Goal: Information Seeking & Learning: Find specific fact

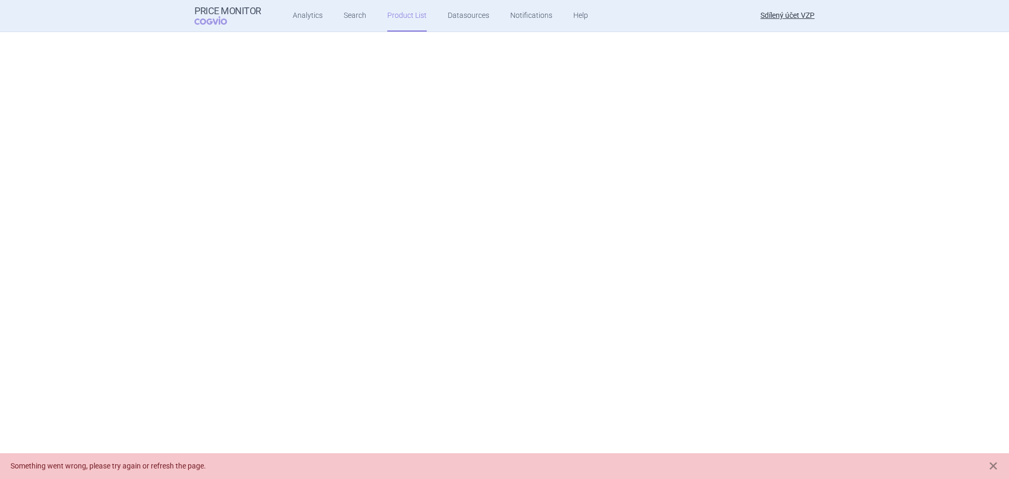
click at [402, 16] on link "Product List" at bounding box center [406, 16] width 39 height 32
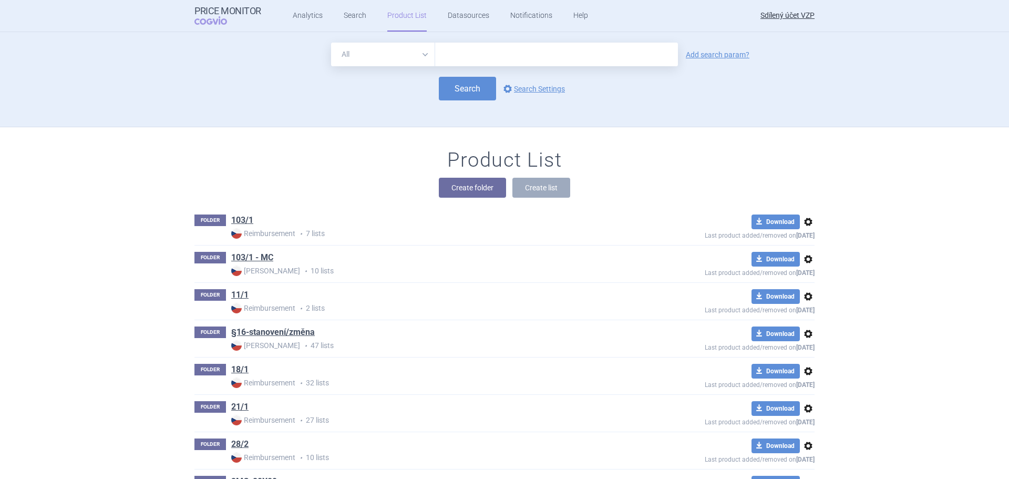
scroll to position [95, 0]
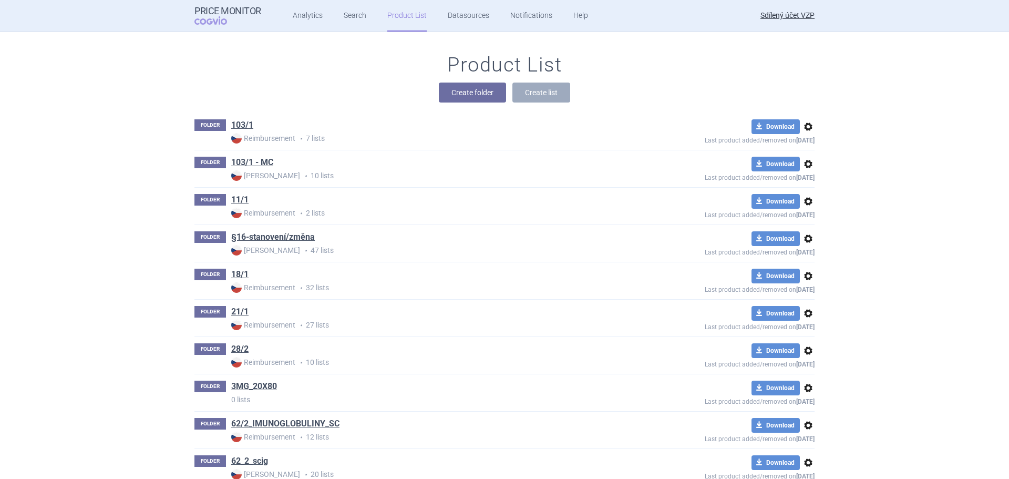
click at [324, 87] on div "Create folder Create list" at bounding box center [504, 92] width 620 height 20
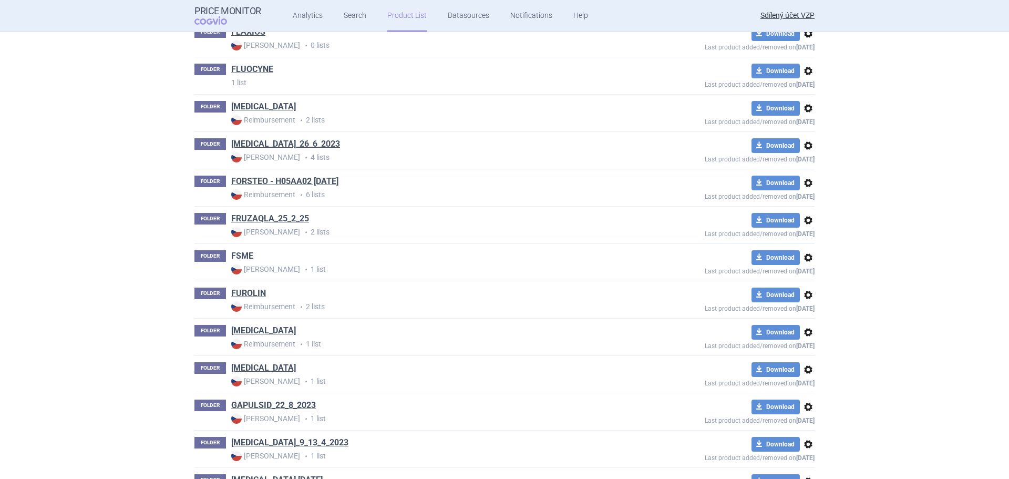
click at [246, 253] on link "FSME" at bounding box center [242, 256] width 22 height 12
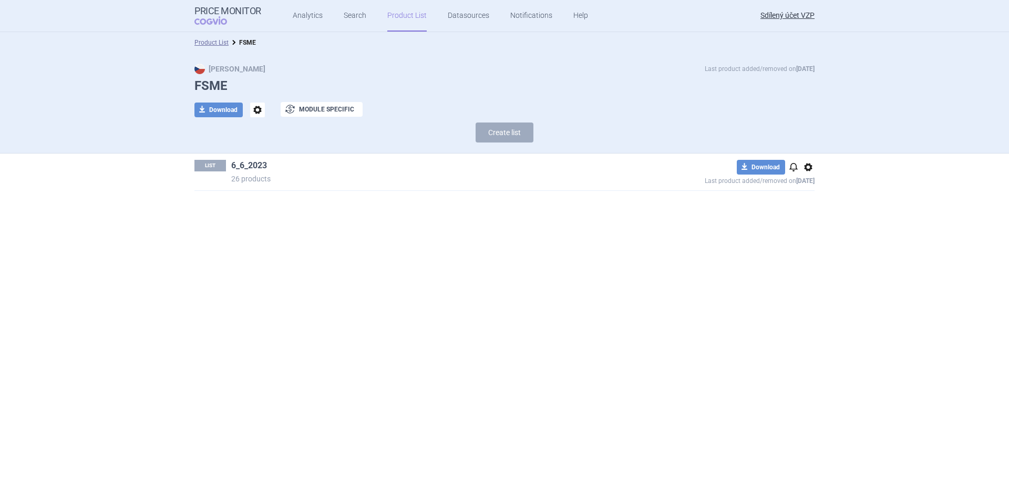
click at [244, 165] on link "6_6_2023" at bounding box center [249, 166] width 36 height 12
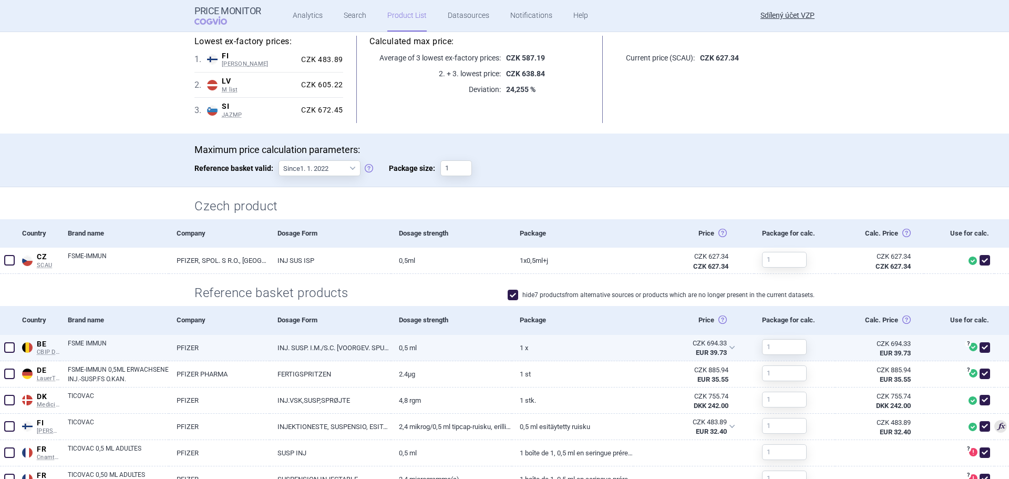
scroll to position [158, 0]
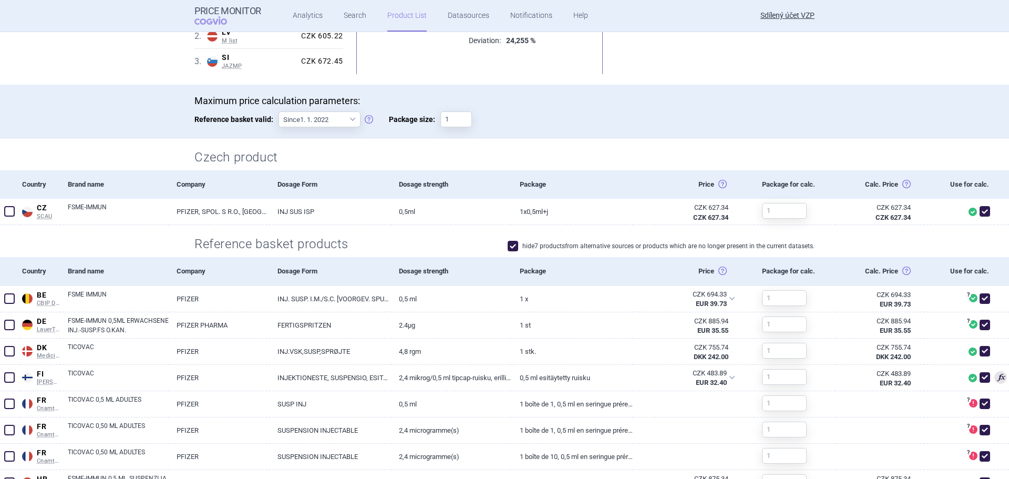
click at [475, 243] on div "hide 7 products from alternative sources or products which are no longer presen…" at bounding box center [586, 245] width 458 height 15
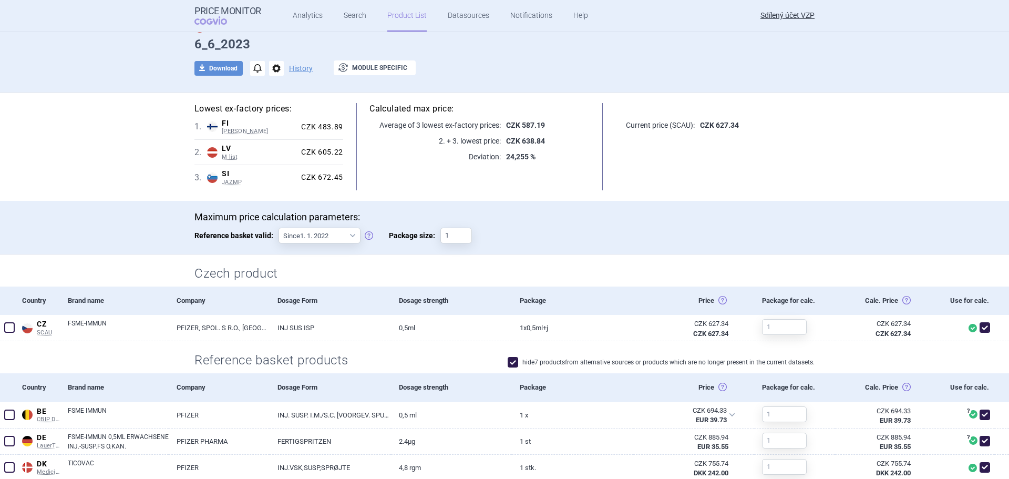
scroll to position [0, 0]
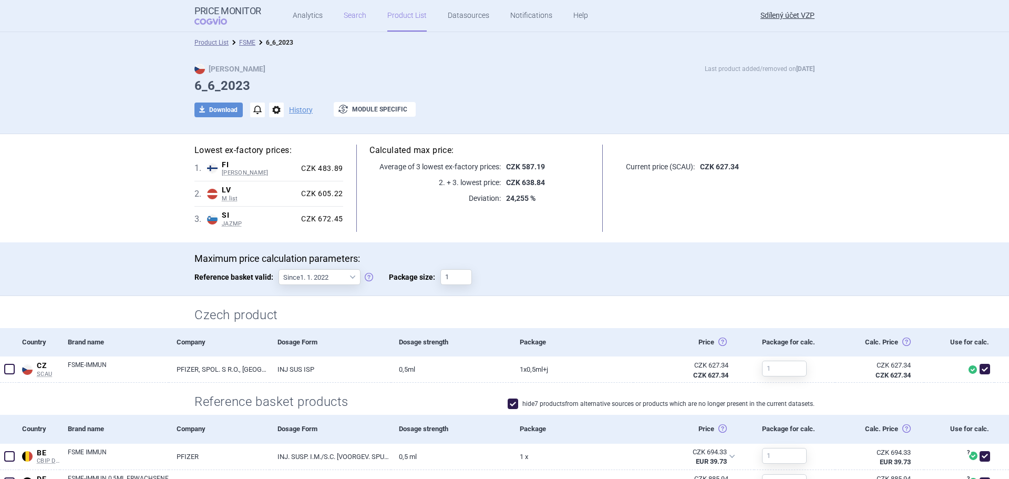
click at [344, 22] on link "Search" at bounding box center [355, 16] width 23 height 32
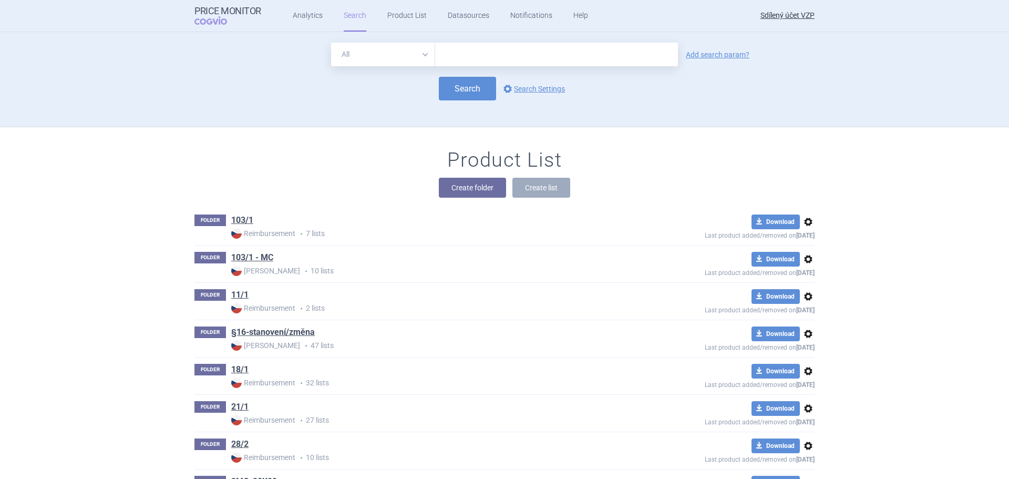
click at [453, 53] on input "text" at bounding box center [556, 55] width 243 height 24
type input "TICOVAC"
click at [476, 94] on button "Search" at bounding box center [467, 89] width 57 height 24
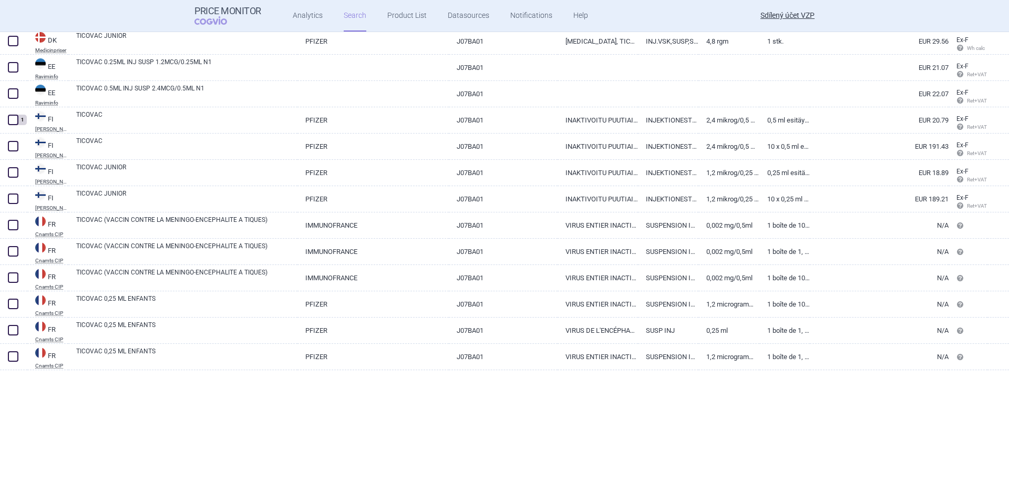
scroll to position [105, 0]
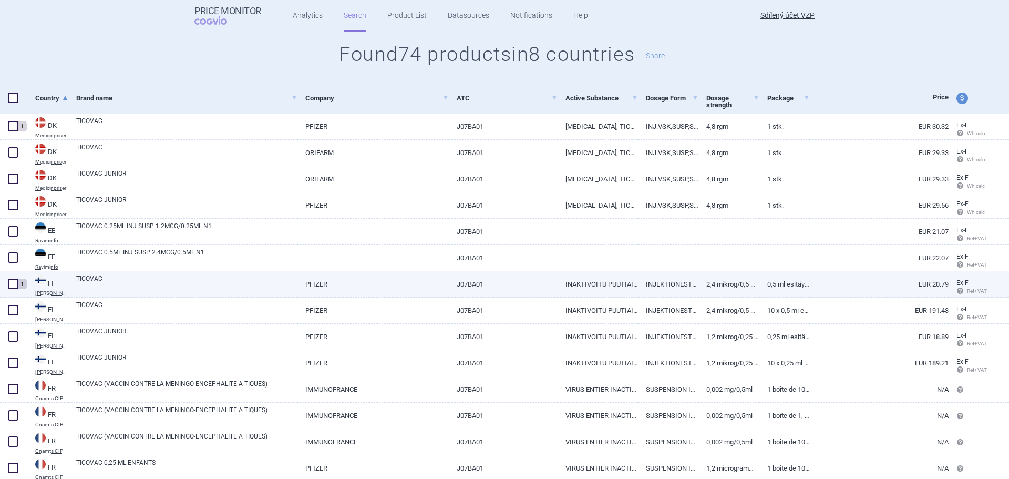
click at [18, 283] on span at bounding box center [13, 284] width 16 height 16
checkbox input "true"
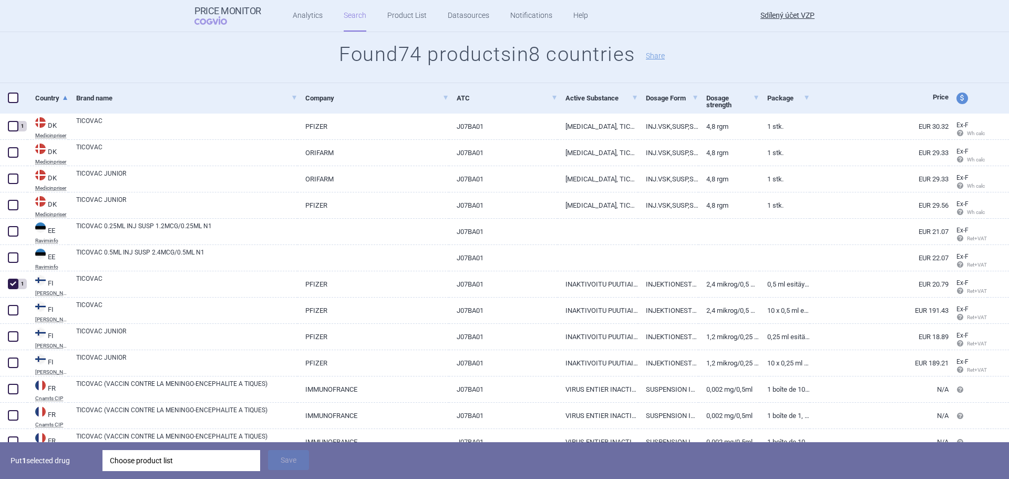
click at [129, 451] on div "Choose product list" at bounding box center [181, 460] width 143 height 21
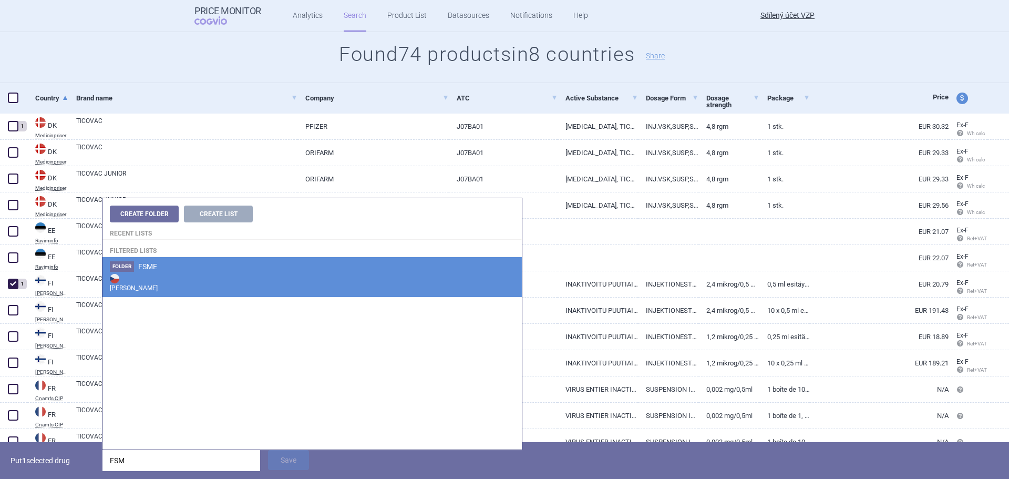
type input "FSM"
click at [140, 273] on strong "[PERSON_NAME]" at bounding box center [312, 282] width 404 height 21
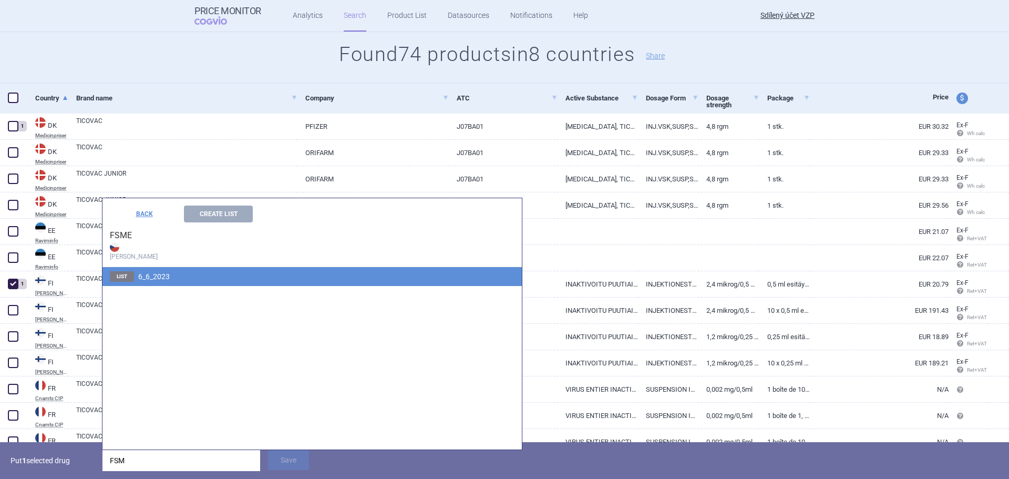
click at [172, 281] on li "List 6_6_2023" at bounding box center [311, 276] width 419 height 19
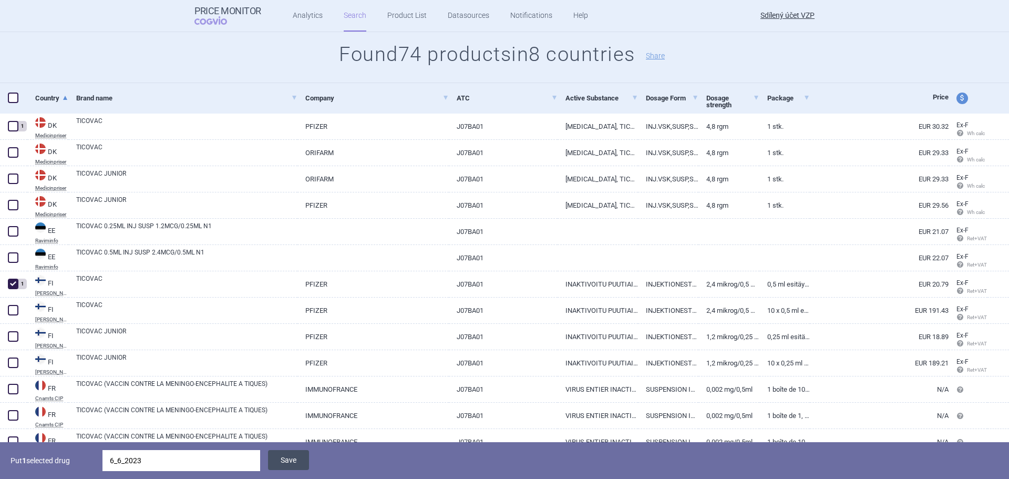
click at [288, 454] on button "Save" at bounding box center [288, 460] width 41 height 20
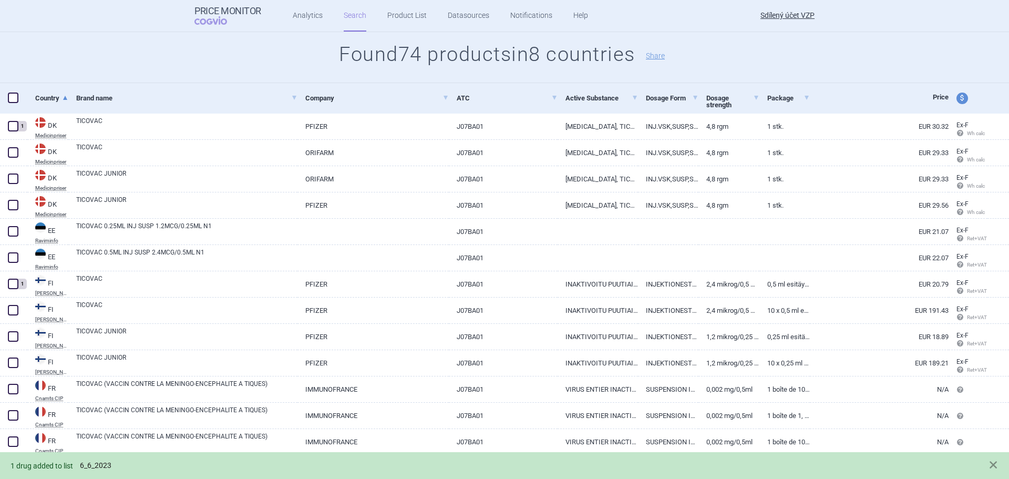
click at [84, 462] on link "6_6_2023" at bounding box center [96, 465] width 32 height 9
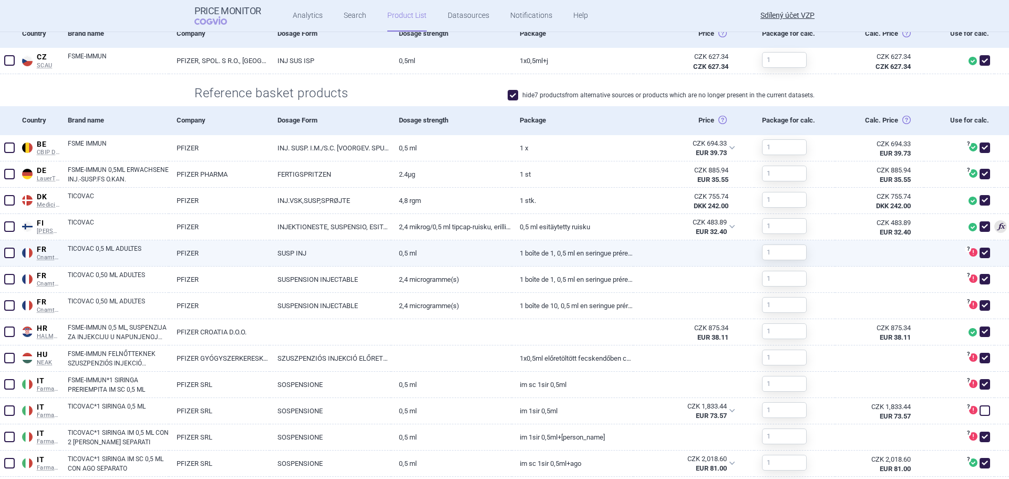
scroll to position [315, 0]
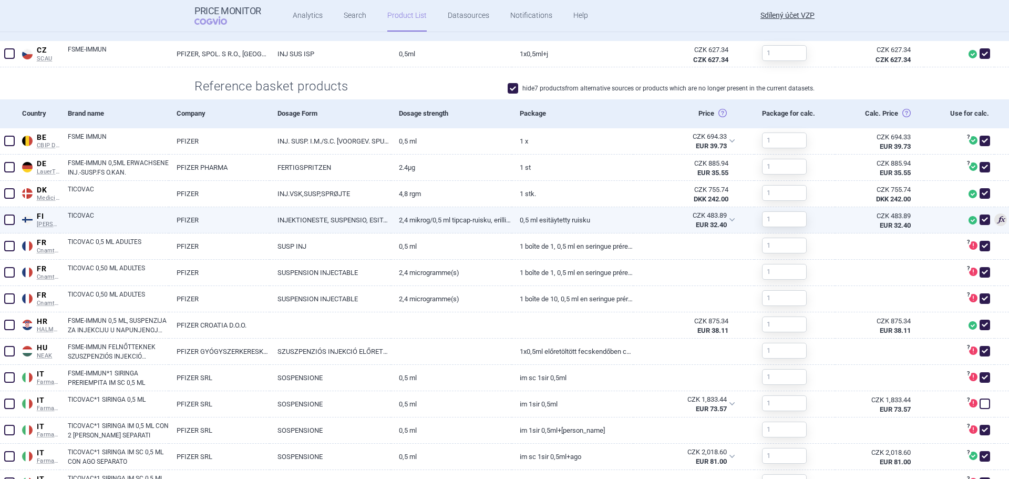
click at [578, 223] on link "0,5 ml esitäytetty ruisku" at bounding box center [572, 220] width 121 height 26
select select "EUR"
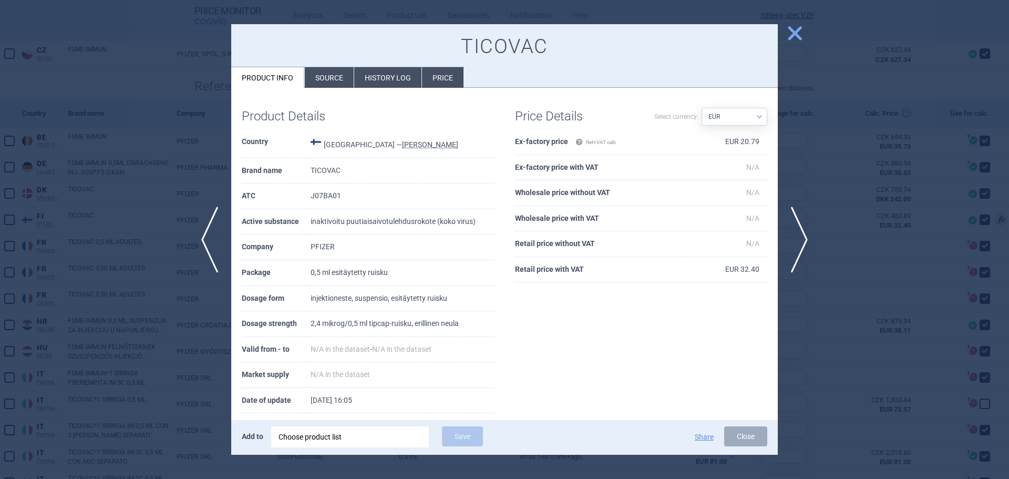
click at [794, 36] on span "close" at bounding box center [794, 33] width 18 height 18
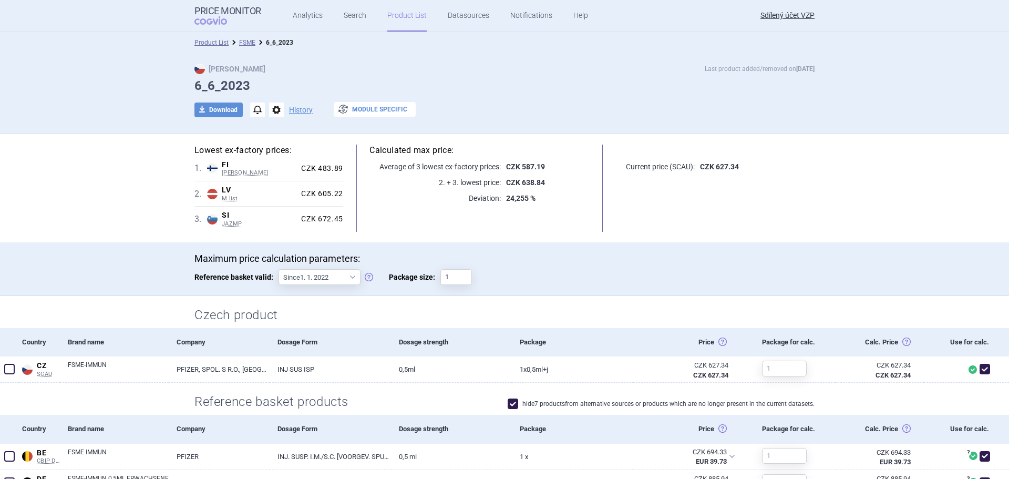
click at [376, 112] on button "exchange Module specific" at bounding box center [375, 109] width 82 height 15
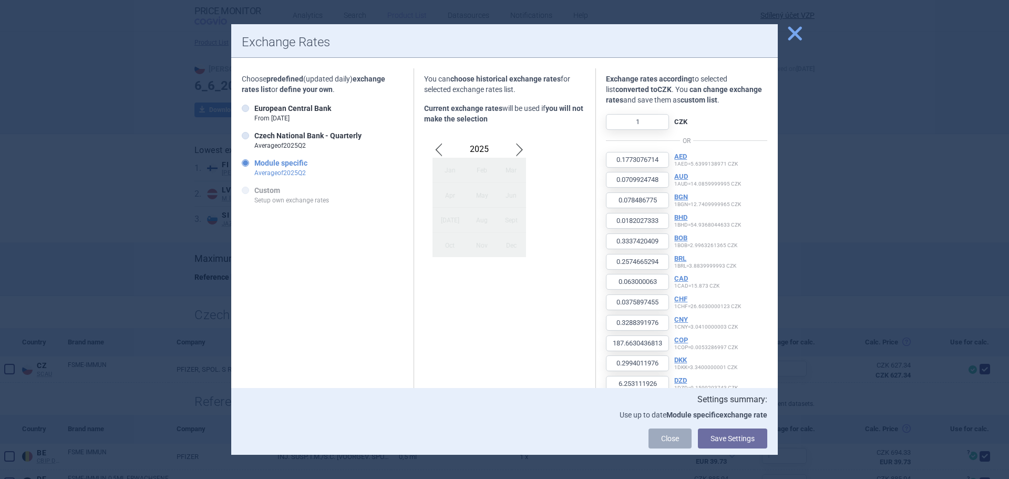
click at [287, 166] on strong "Module specific" at bounding box center [280, 163] width 53 height 8
click at [253, 166] on input "Module specific Average of 2025 Q 2" at bounding box center [247, 163] width 11 height 11
click at [725, 439] on button "Save Settings" at bounding box center [732, 438] width 69 height 20
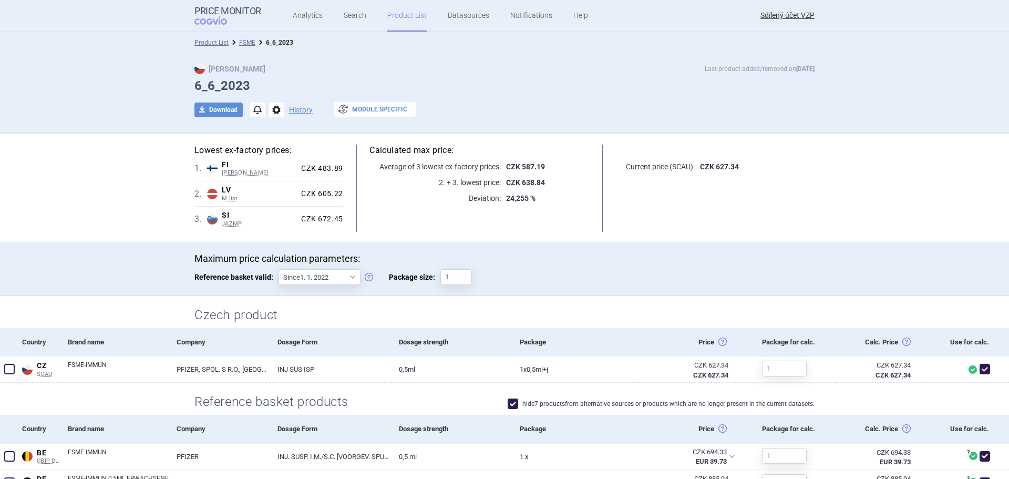
click at [384, 102] on button "exchange Module specific" at bounding box center [375, 109] width 82 height 15
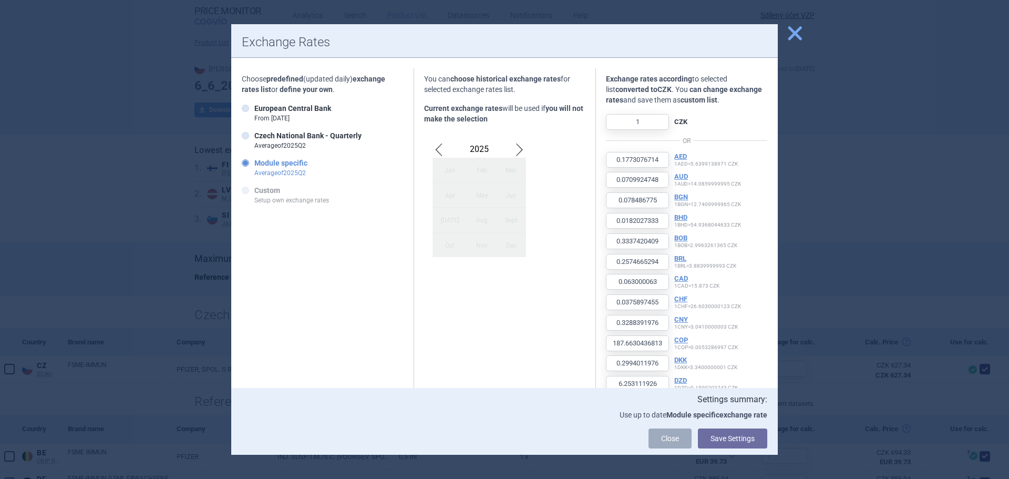
click at [800, 33] on span "close" at bounding box center [794, 33] width 18 height 18
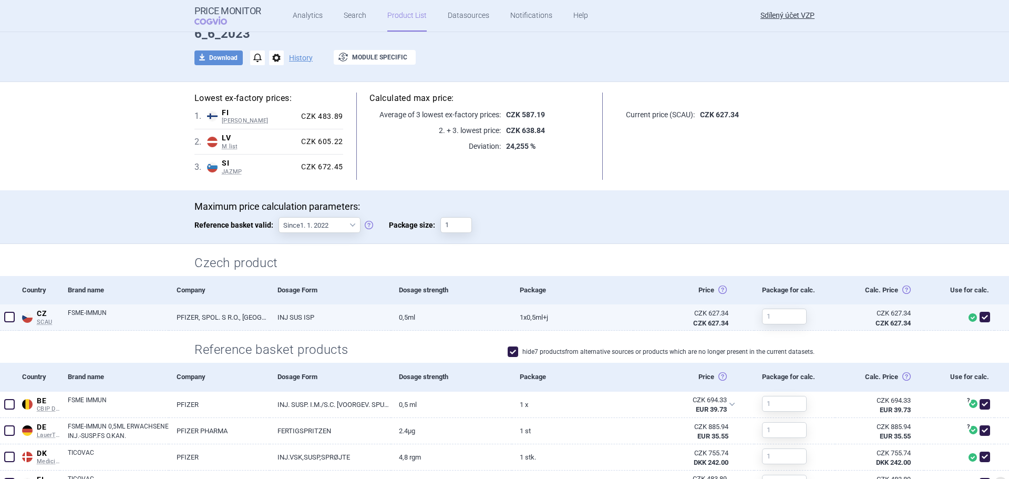
scroll to position [210, 0]
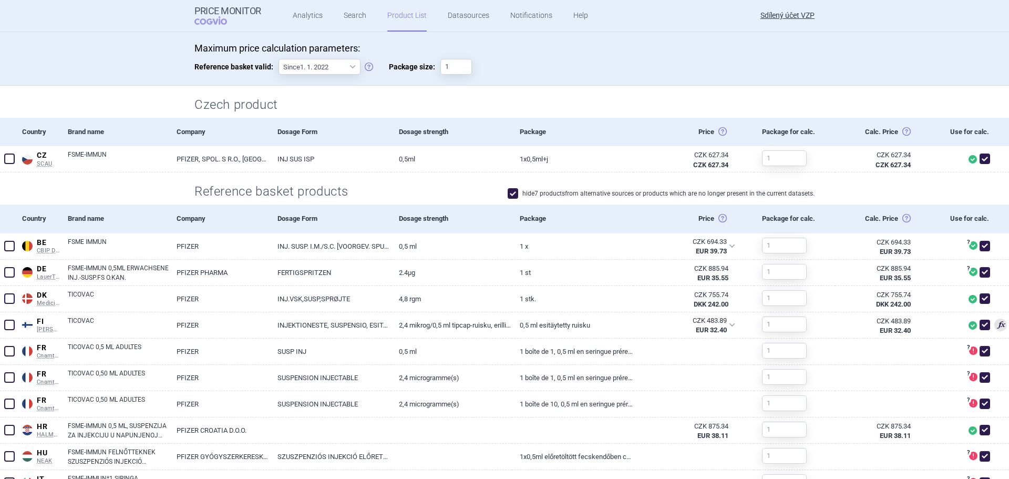
click at [526, 196] on label "hide 7 products from alternative sources or products which are no longer presen…" at bounding box center [660, 193] width 307 height 11
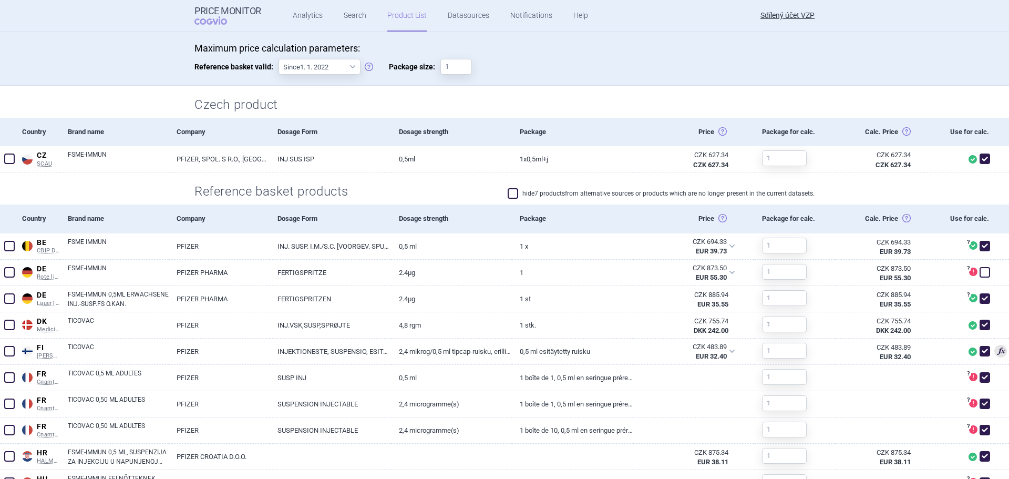
click at [508, 196] on span at bounding box center [512, 193] width 11 height 11
checkbox input "true"
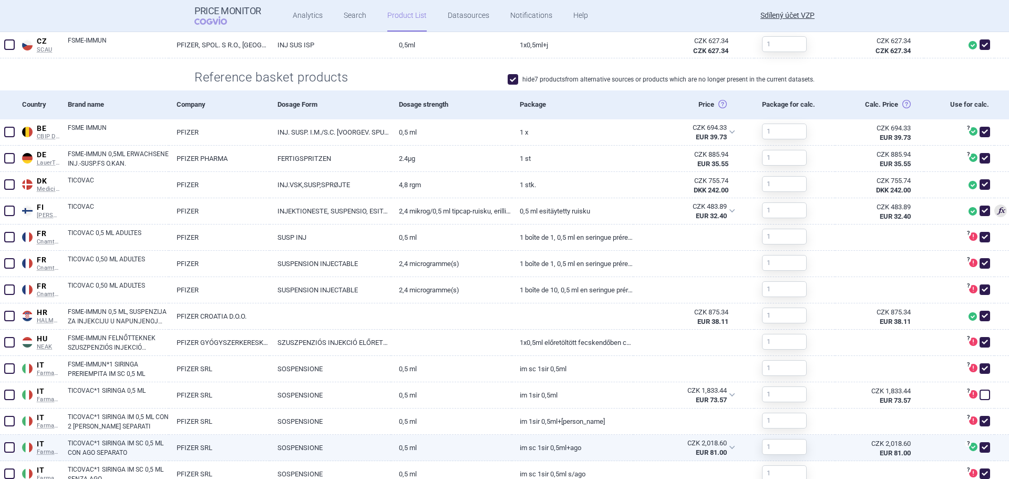
scroll to position [377, 0]
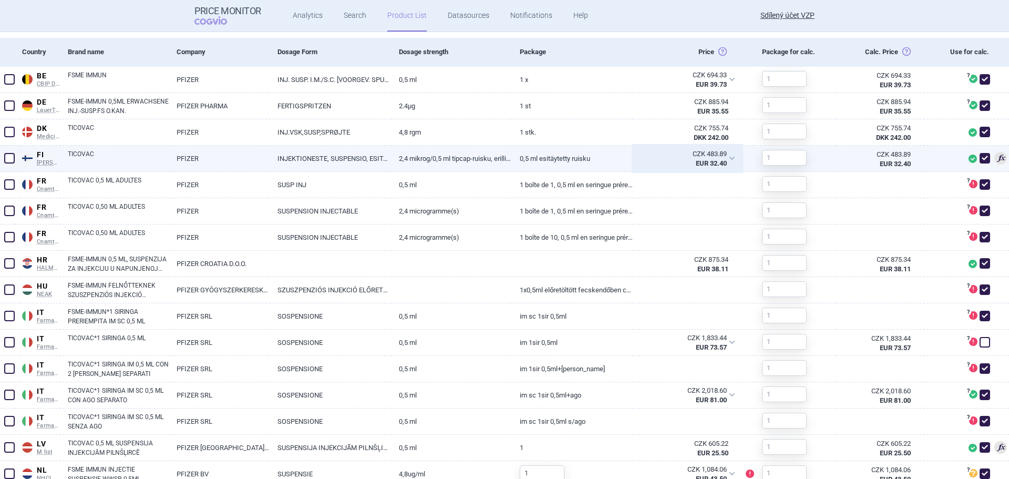
click at [724, 155] on div "CZK 483.89 EUR 32.40" at bounding box center [687, 159] width 108 height 26
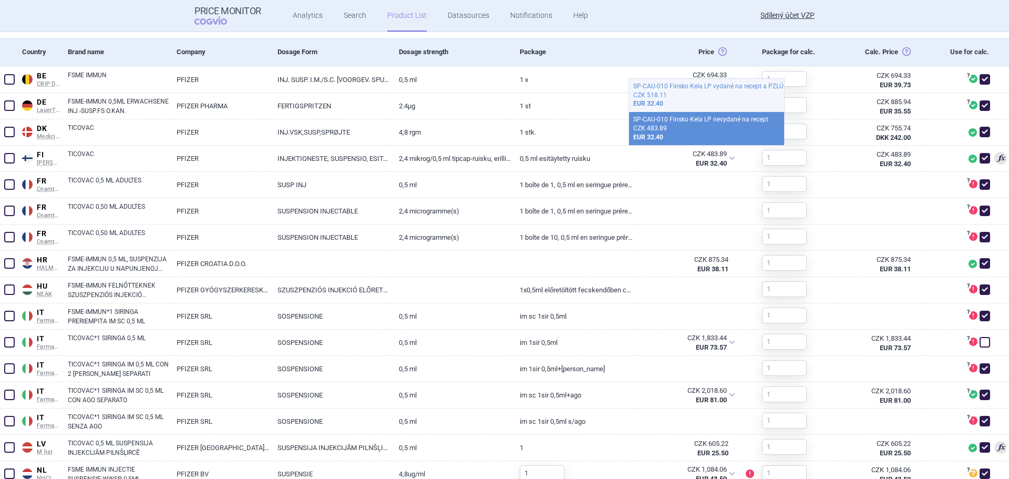
click at [720, 95] on div "CZK 518.11" at bounding box center [706, 95] width 147 height 9
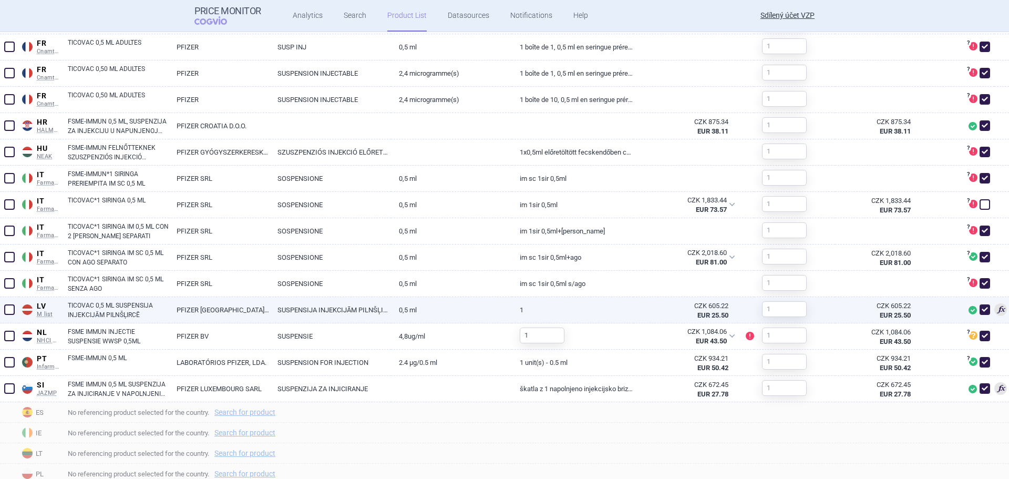
scroll to position [525, 0]
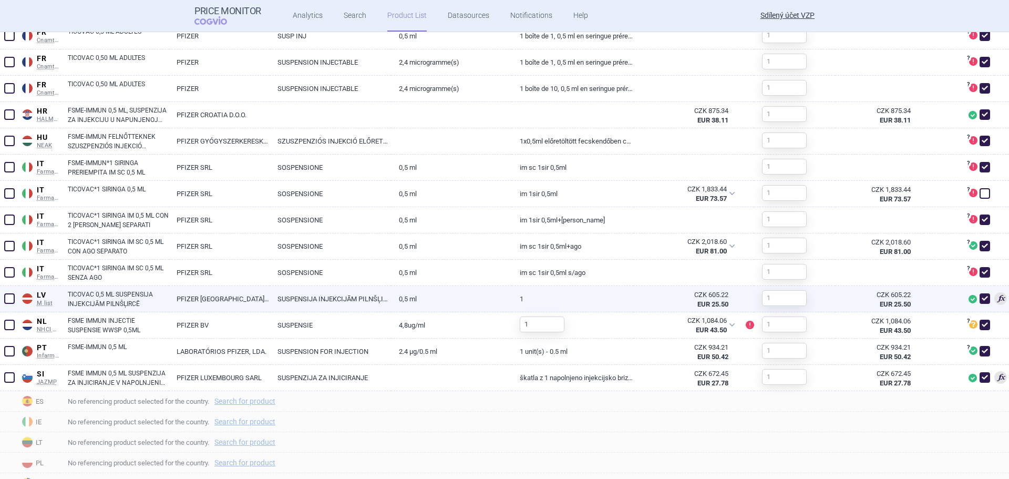
click at [656, 295] on div "CZK 605.22" at bounding box center [684, 294] width 87 height 9
click at [408, 294] on link "0,5 ml" at bounding box center [451, 299] width 121 height 26
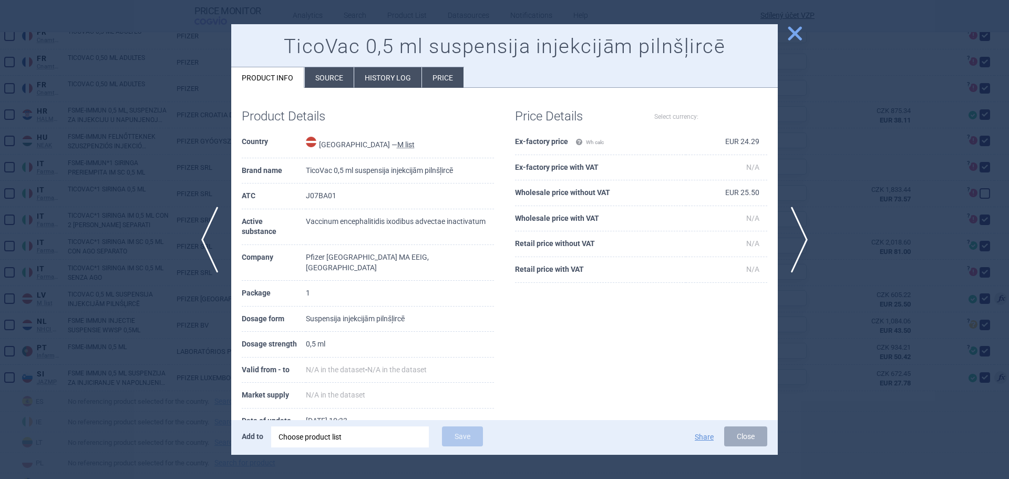
select select "EUR"
click at [445, 75] on li "Price" at bounding box center [442, 77] width 41 height 20
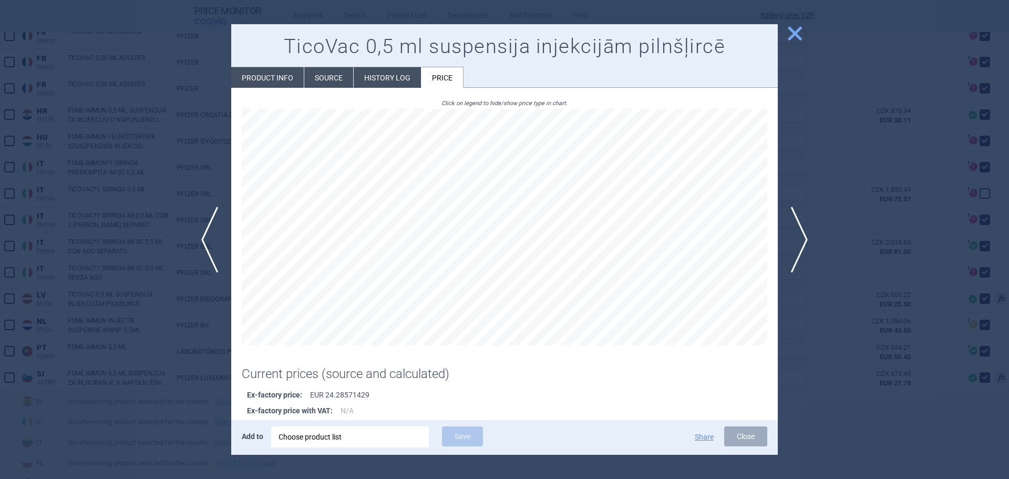
click at [824, 157] on div at bounding box center [504, 239] width 1009 height 479
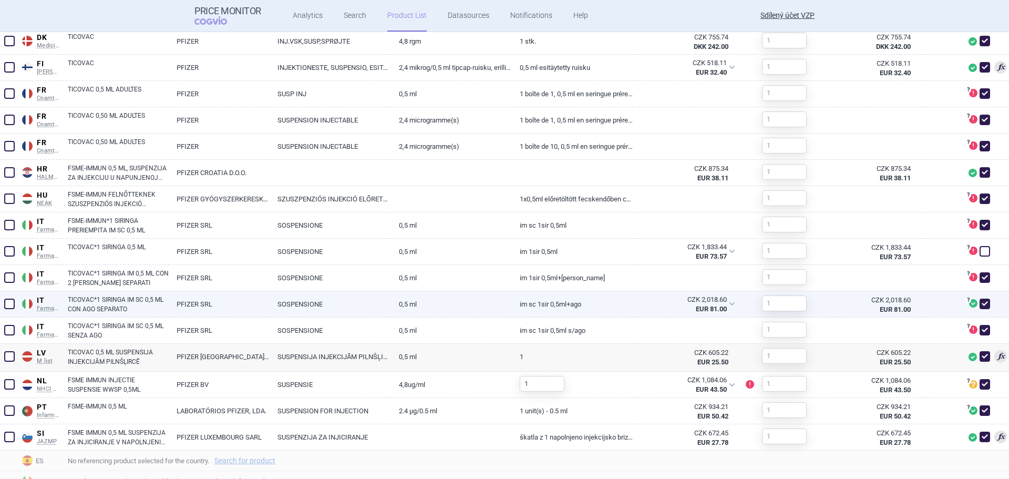
scroll to position [588, 0]
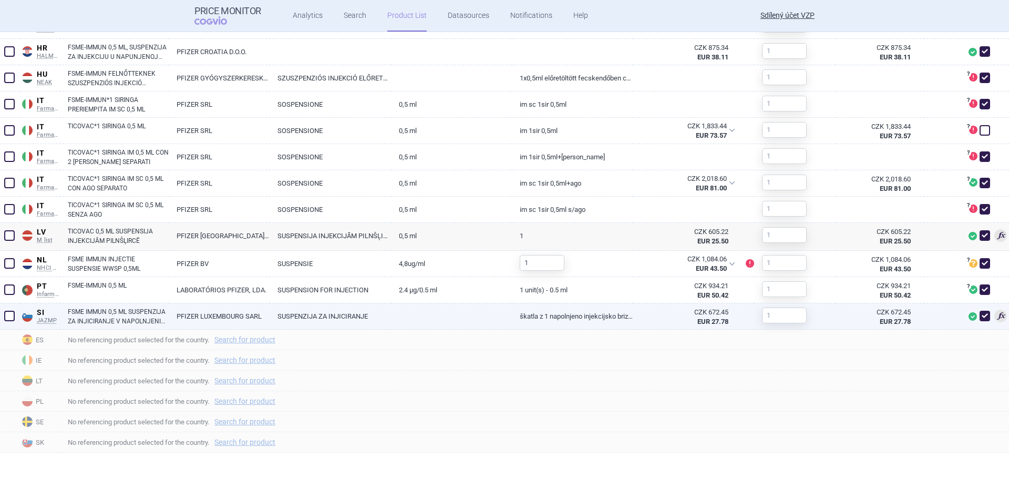
click at [289, 317] on link "SUSPENZIJA ZA INJICIRANJE" at bounding box center [329, 316] width 121 height 26
select select "EUR"
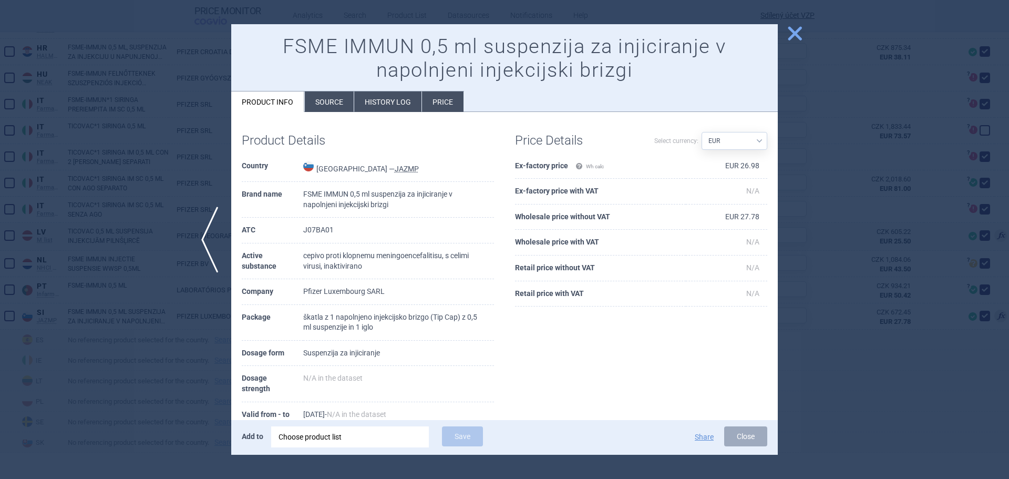
click at [440, 97] on li "Price" at bounding box center [442, 101] width 41 height 20
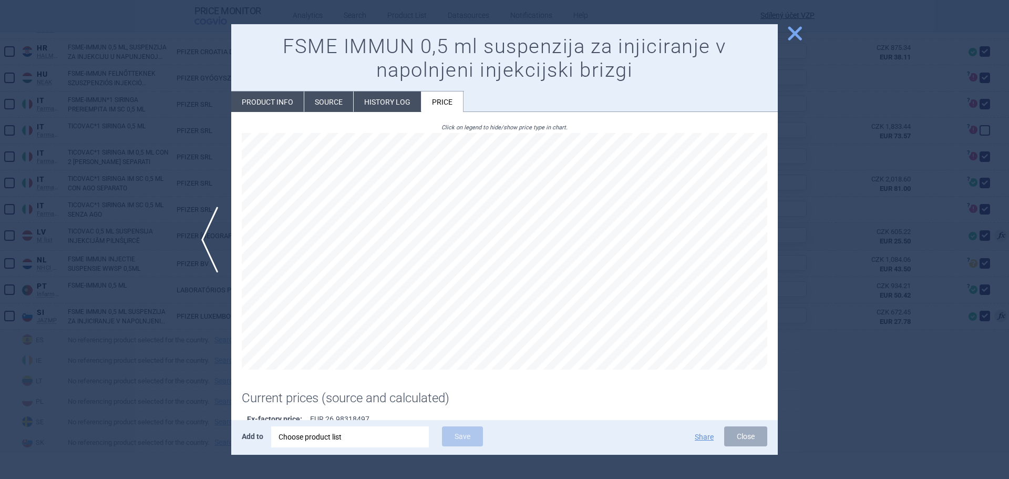
click at [803, 162] on div at bounding box center [504, 239] width 1009 height 479
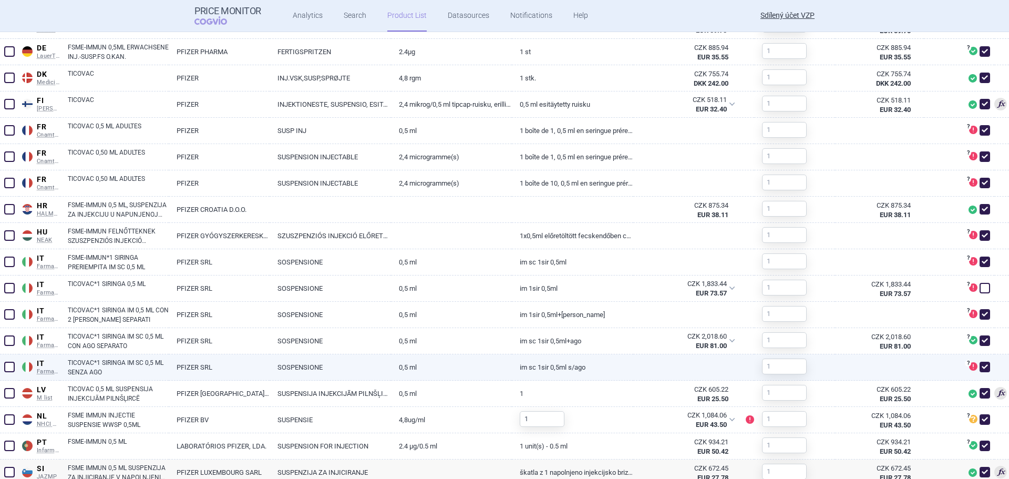
scroll to position [273, 0]
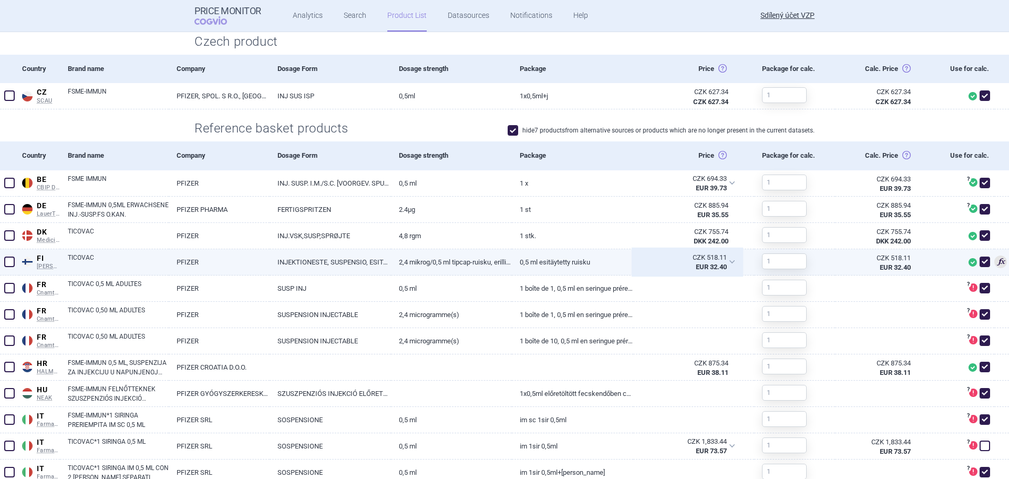
click at [725, 259] on div "CZK 518.11 EUR 32.40" at bounding box center [687, 262] width 108 height 26
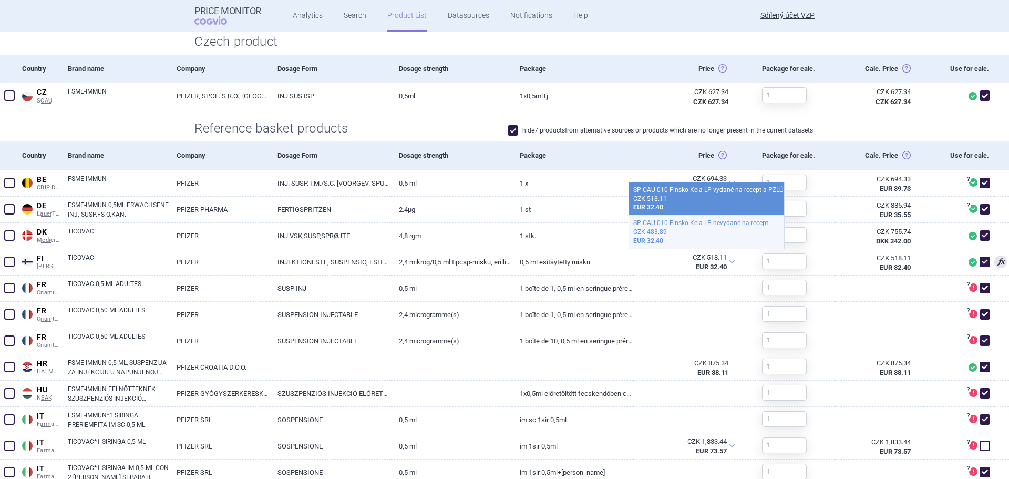
click at [711, 233] on div "CZK 483.89" at bounding box center [706, 231] width 147 height 9
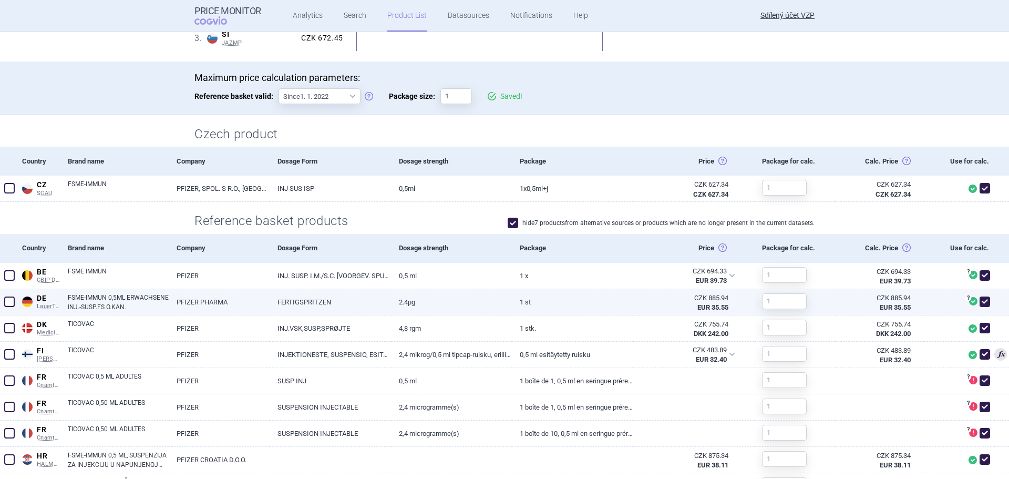
scroll to position [11, 0]
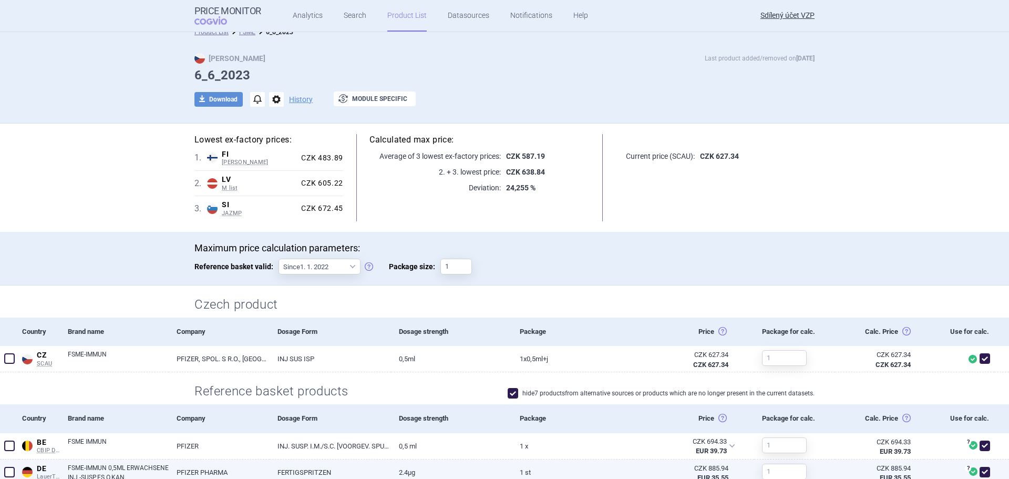
click at [709, 233] on div "Maximum price calculation parameters: Reference basket valid: Since 1. 1. 2022 …" at bounding box center [504, 259] width 1009 height 54
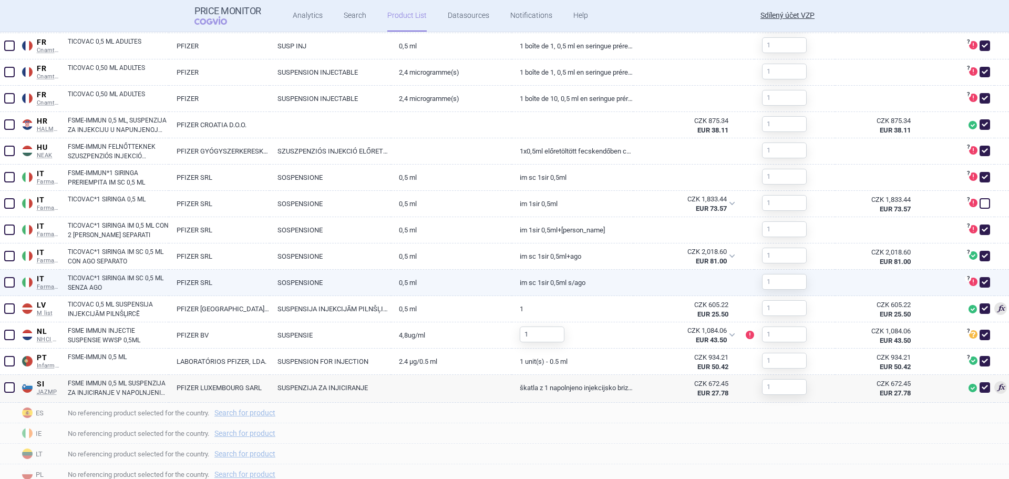
scroll to position [588, 0]
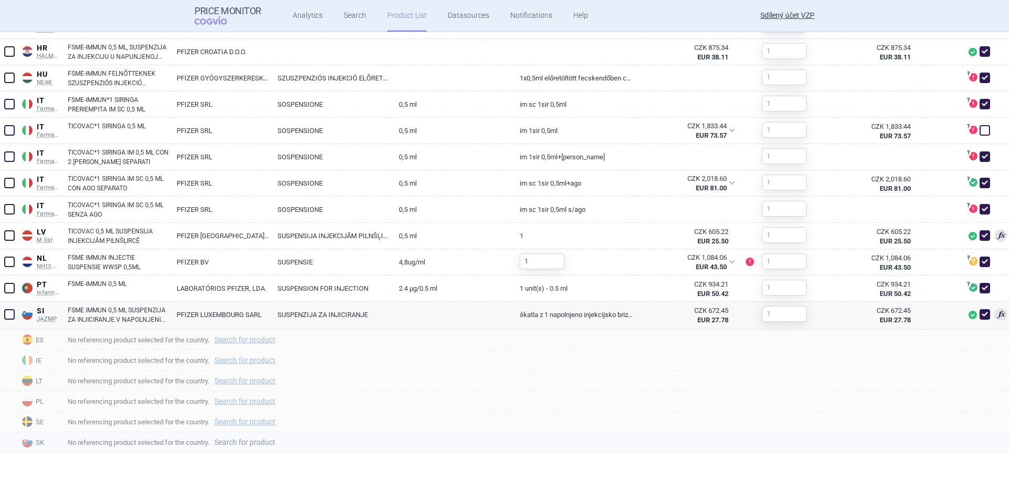
click at [238, 443] on link "Search for product" at bounding box center [244, 441] width 61 height 7
select select "country"
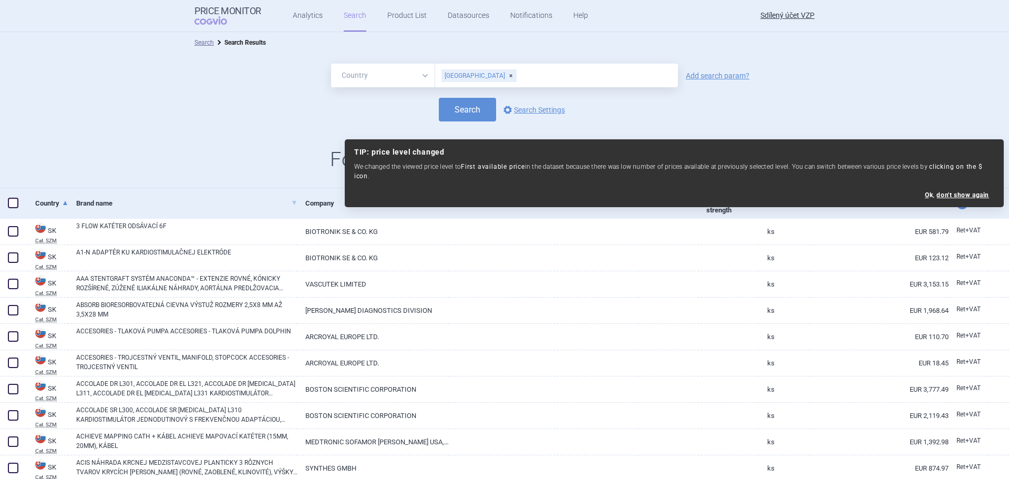
click at [705, 75] on link "Add search param?" at bounding box center [718, 75] width 64 height 7
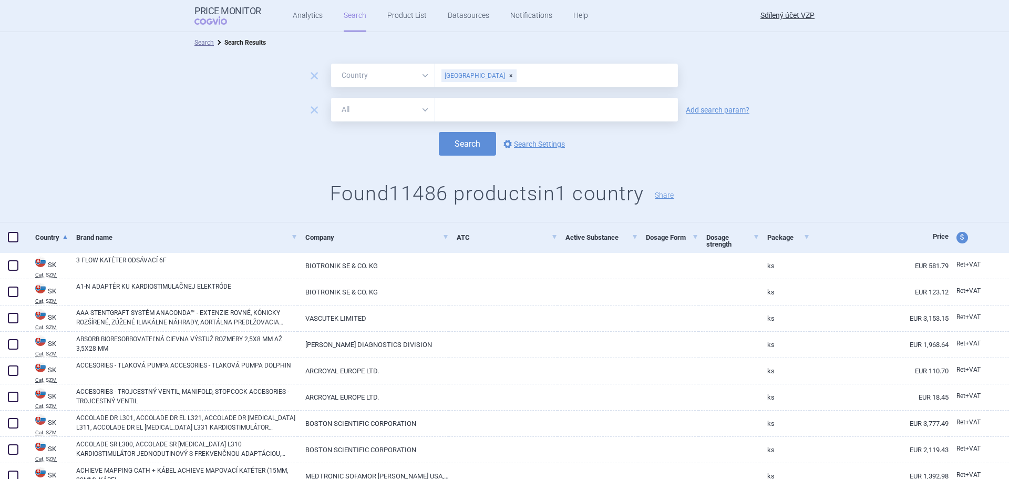
click at [405, 113] on select "All Brand Name ATC Company Active Substance Country Newer than" at bounding box center [383, 110] width 104 height 24
click at [462, 107] on input "text" at bounding box center [556, 110] width 243 height 24
type input "fsme"
click at [460, 138] on button "Search" at bounding box center [467, 144] width 57 height 24
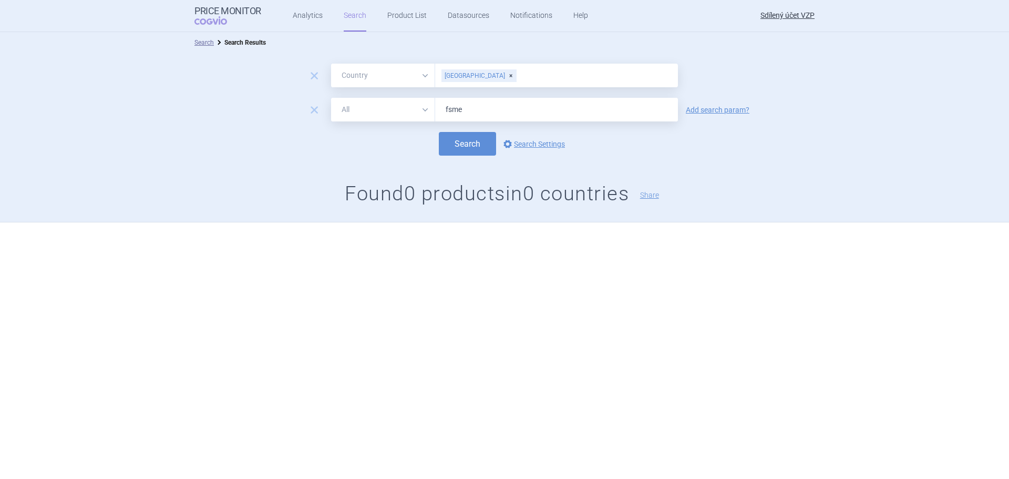
drag, startPoint x: 479, startPoint y: 110, endPoint x: 421, endPoint y: 118, distance: 58.3
click at [424, 115] on div "All Brand Name ATC Company Active Substance Country Newer than fsme" at bounding box center [504, 110] width 347 height 24
type input "tic"
click at [476, 144] on button "Search" at bounding box center [467, 144] width 57 height 24
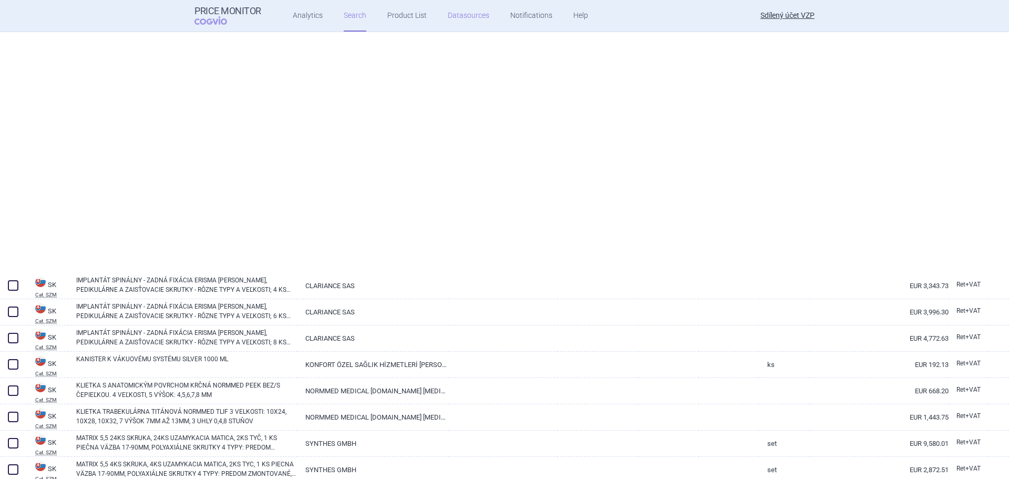
select select "country"
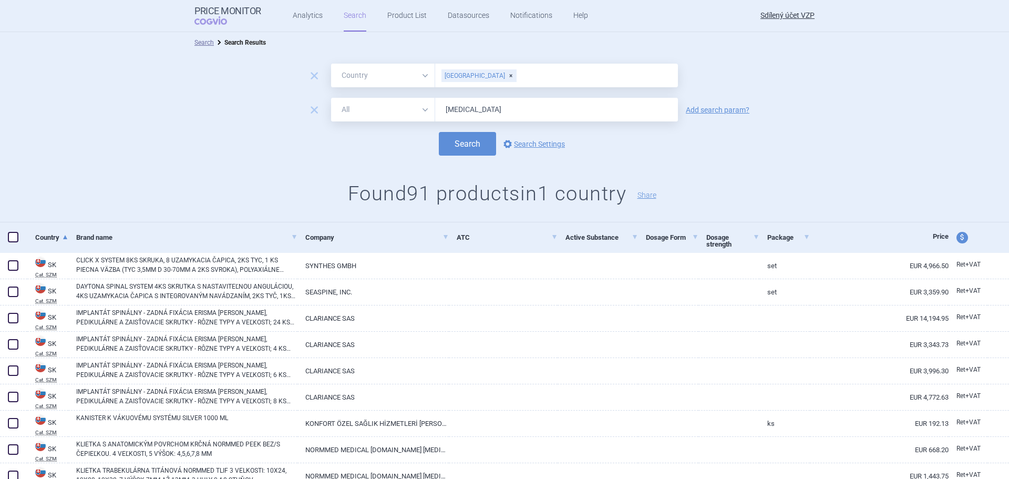
drag, startPoint x: 408, startPoint y: 106, endPoint x: 400, endPoint y: 107, distance: 7.9
click at [400, 107] on div "All Brand Name ATC Company Active Substance Country Newer than tic" at bounding box center [504, 110] width 347 height 24
click at [453, 133] on button "Search" at bounding box center [467, 144] width 57 height 24
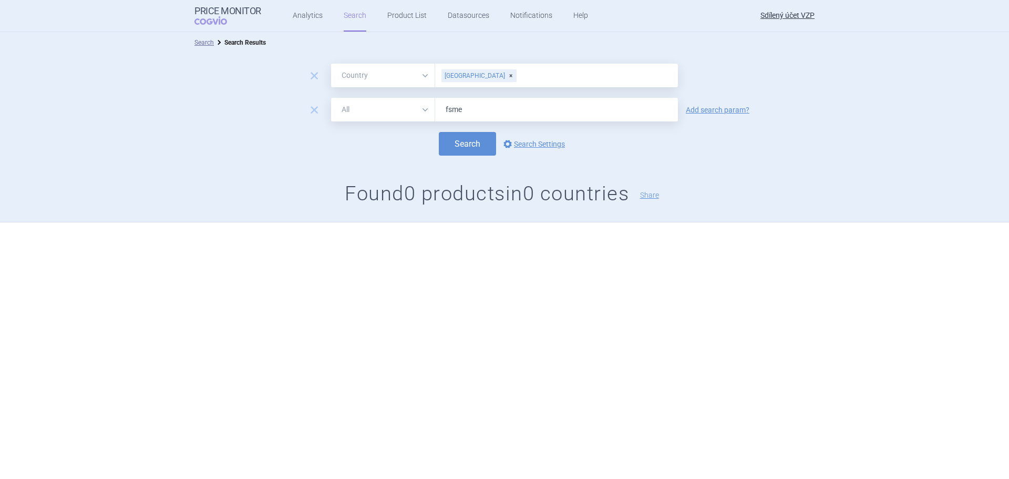
click at [475, 72] on div "Slovakia" at bounding box center [478, 75] width 75 height 13
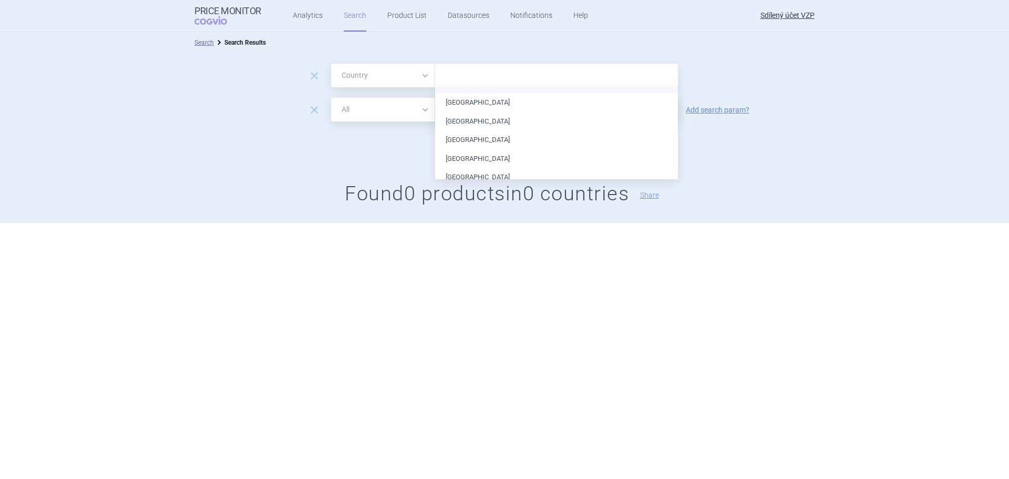
scroll to position [105, 0]
click at [489, 162] on li "[GEOGRAPHIC_DATA]" at bounding box center [556, 159] width 243 height 19
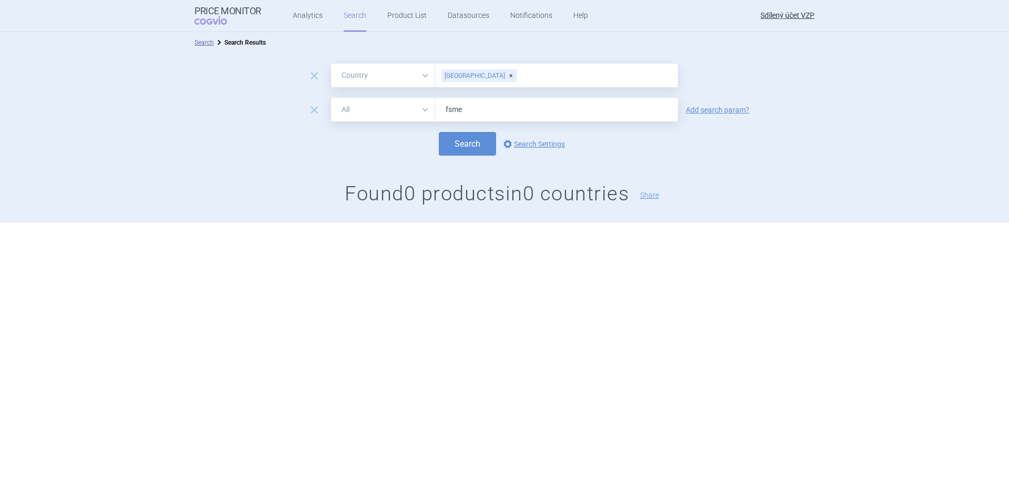
click at [392, 151] on div "Search options Search Settings" at bounding box center [504, 144] width 1009 height 24
click at [465, 146] on button "Search" at bounding box center [467, 144] width 57 height 24
click at [448, 112] on input "fsme" at bounding box center [556, 110] width 243 height 24
drag, startPoint x: 443, startPoint y: 113, endPoint x: 367, endPoint y: 120, distance: 76.5
click at [367, 120] on div "All Brand Name ATC Company Active Substance Country Newer than fsme" at bounding box center [504, 110] width 347 height 24
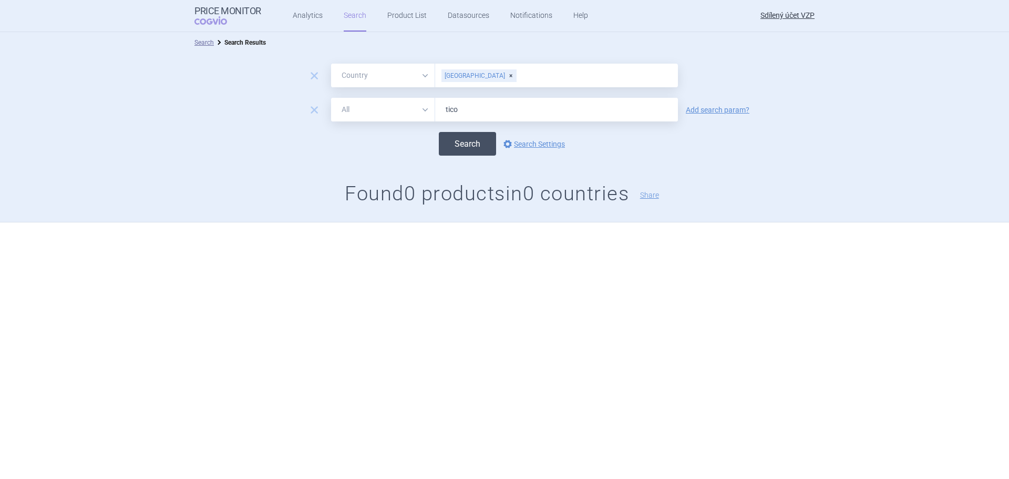
click at [468, 145] on button "Search" at bounding box center [467, 144] width 57 height 24
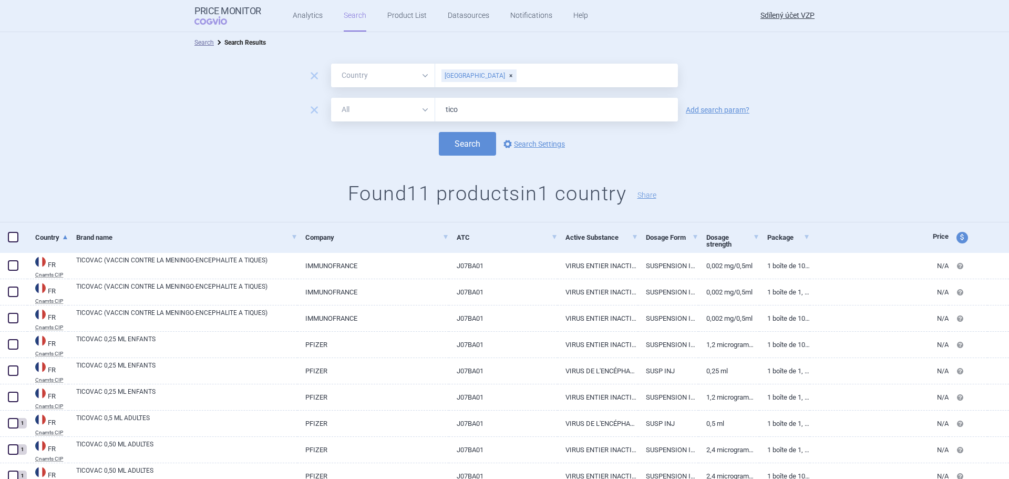
click at [466, 73] on div "[GEOGRAPHIC_DATA]" at bounding box center [478, 75] width 75 height 13
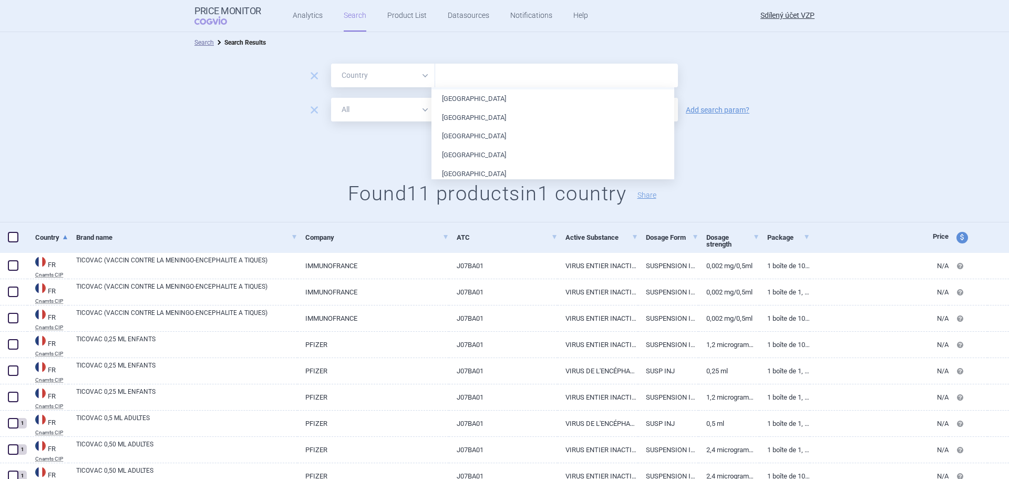
scroll to position [148, 0]
click at [503, 136] on li "[GEOGRAPHIC_DATA]" at bounding box center [552, 136] width 243 height 19
drag, startPoint x: 388, startPoint y: 134, endPoint x: 422, endPoint y: 134, distance: 34.1
click at [392, 134] on div "Search options Search Settings" at bounding box center [504, 144] width 1009 height 24
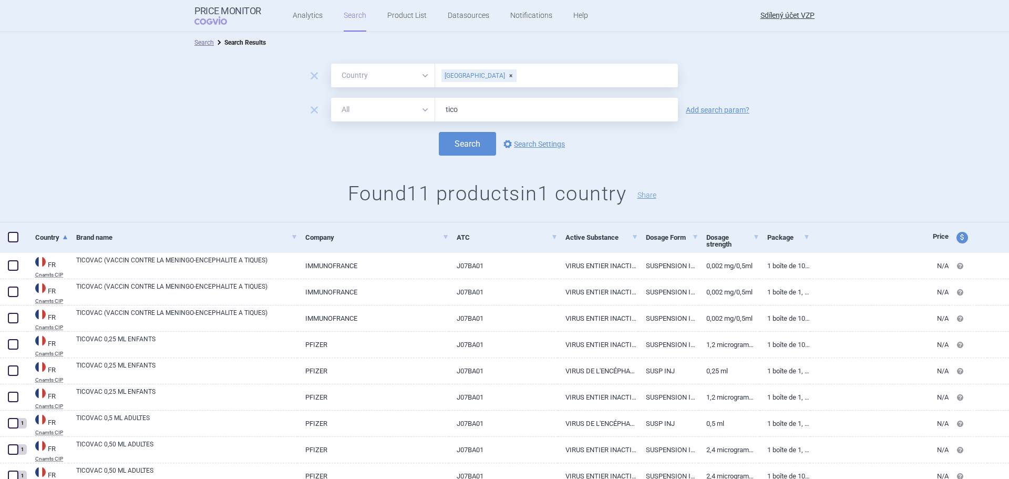
click at [452, 130] on form "remove All Brand Name ATC Company Active Substance Country Newer than Germany r…" at bounding box center [504, 110] width 1009 height 92
click at [452, 143] on button "Search" at bounding box center [467, 144] width 57 height 24
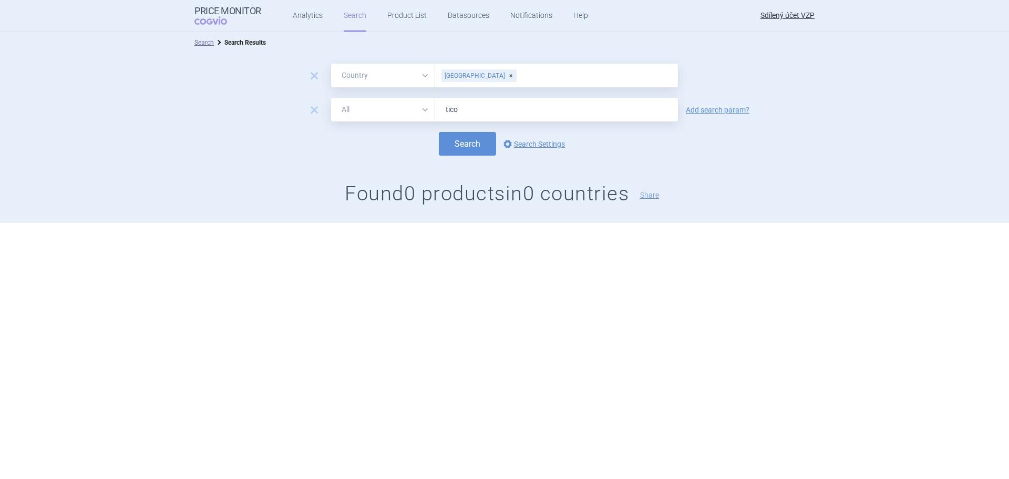
drag, startPoint x: 467, startPoint y: 105, endPoint x: 429, endPoint y: 112, distance: 38.5
click at [429, 112] on div "All Brand Name ATC Company Active Substance Country Newer than tico" at bounding box center [504, 110] width 347 height 24
type input "fsme"
click at [462, 148] on button "Search" at bounding box center [467, 144] width 57 height 24
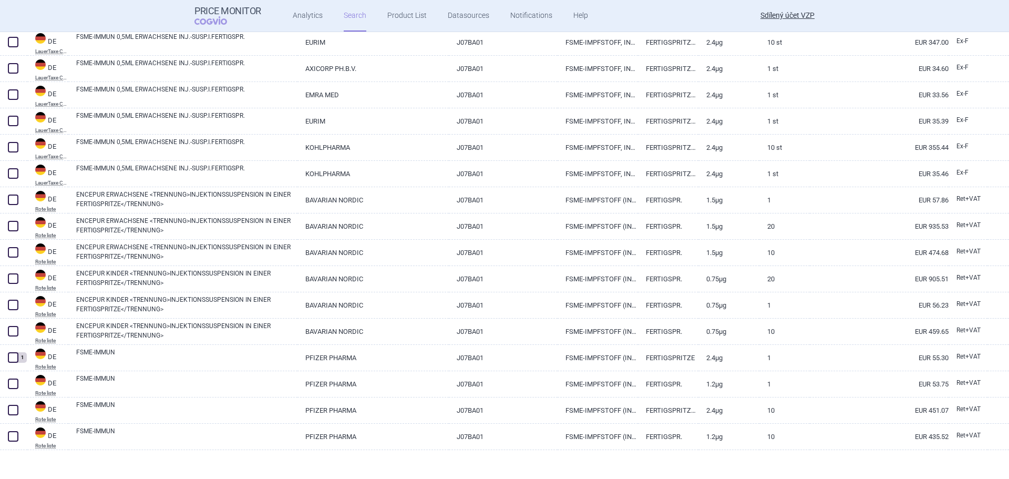
scroll to position [1463, 0]
